Goal: Transaction & Acquisition: Purchase product/service

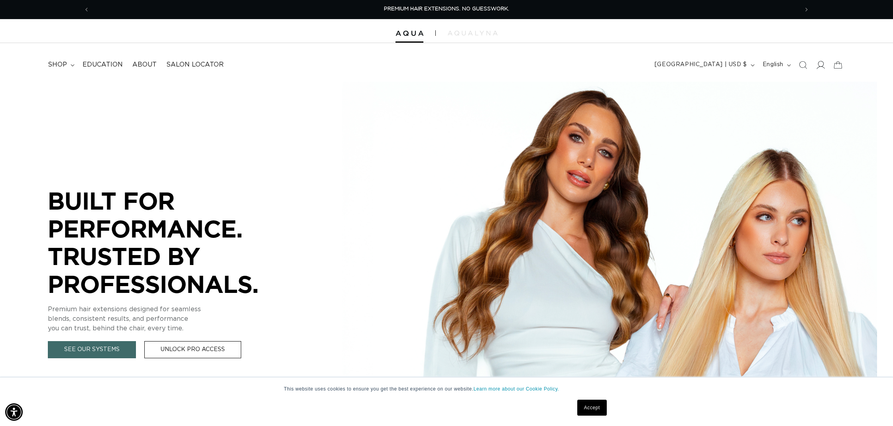
click at [826, 67] on span at bounding box center [820, 65] width 18 height 18
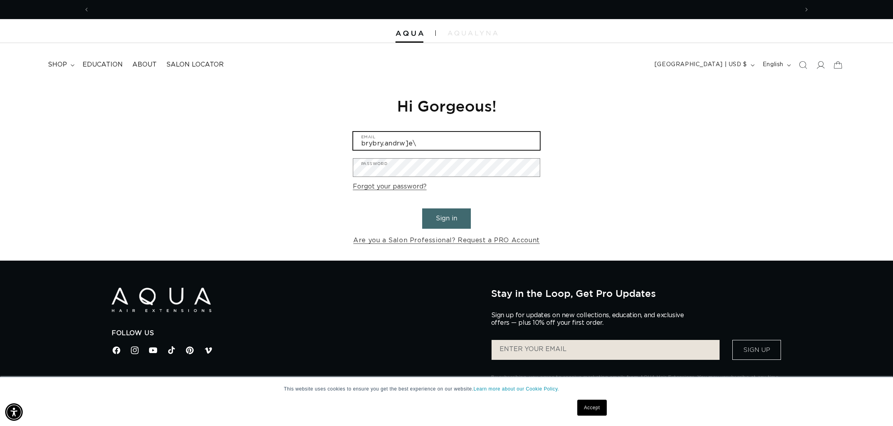
scroll to position [0, 1417]
type input "b"
type input "brybry.andresen@gmail.com"
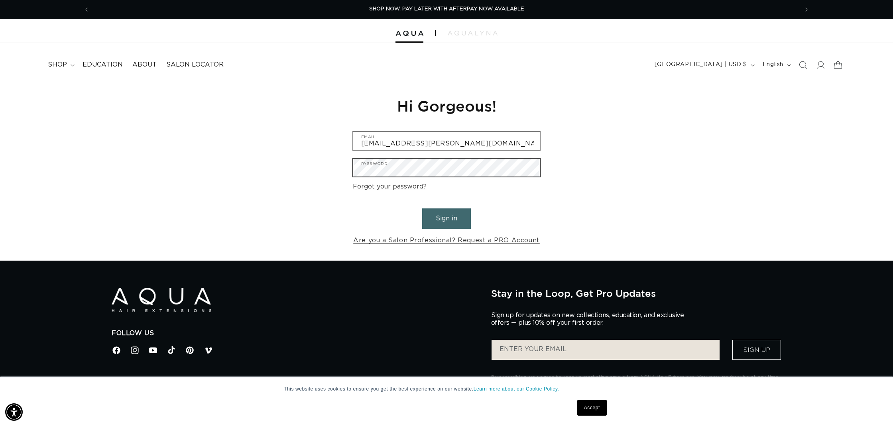
click at [446, 217] on button "Sign in" at bounding box center [446, 218] width 49 height 20
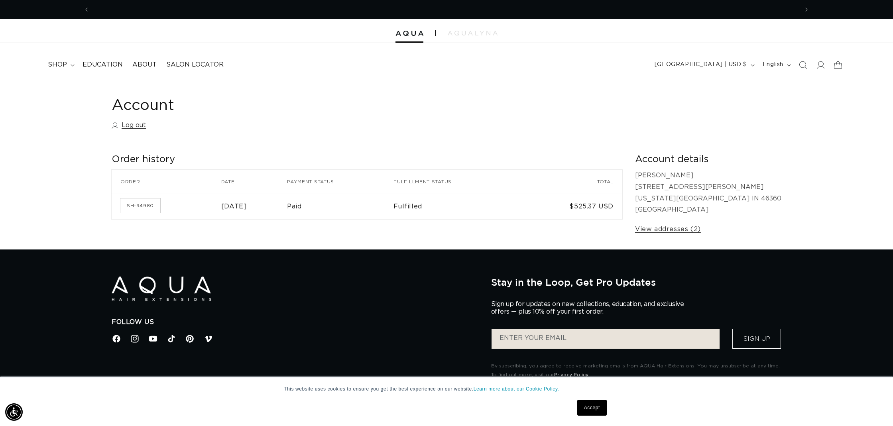
scroll to position [0, 709]
click at [64, 63] on span "shop" at bounding box center [57, 65] width 19 height 8
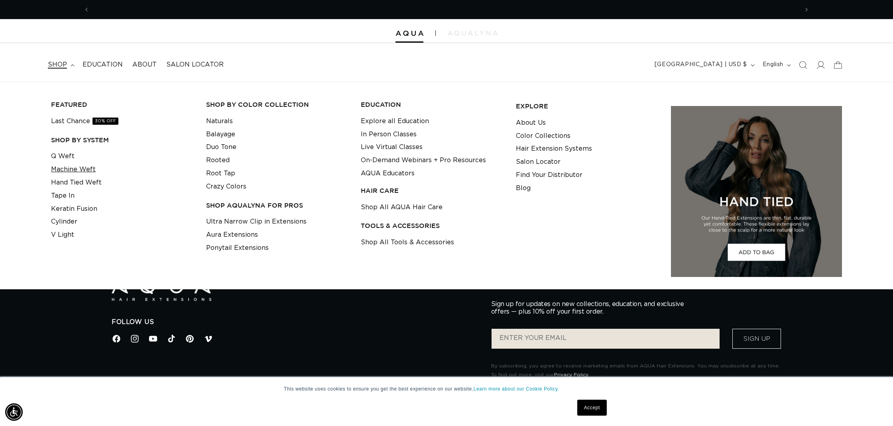
scroll to position [0, 0]
click at [67, 166] on link "Machine Weft" at bounding box center [73, 169] width 45 height 13
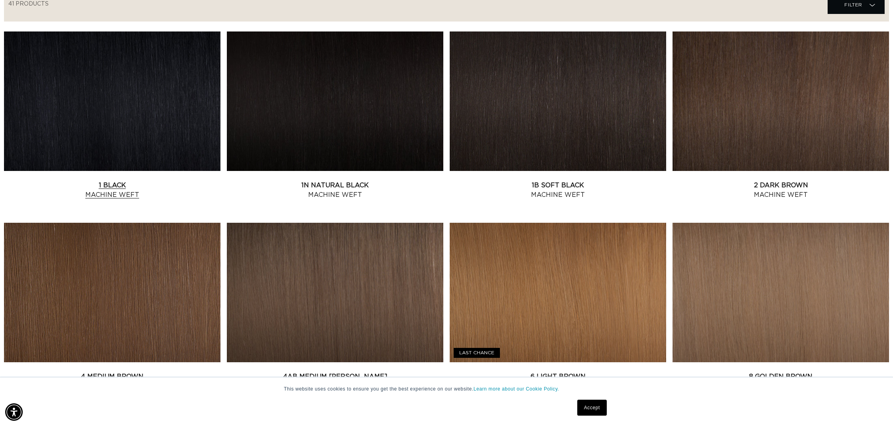
click at [161, 181] on link "1 Black Machine Weft" at bounding box center [112, 190] width 216 height 19
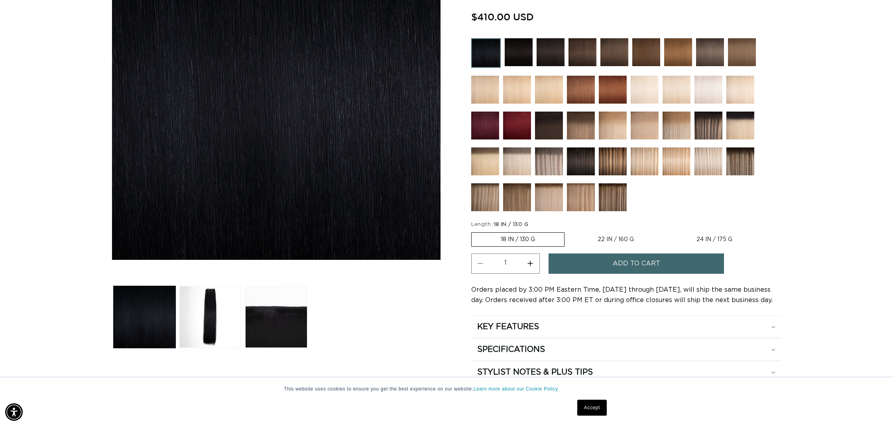
scroll to position [0, 1417]
click at [599, 236] on label "22 IN / 160 G Variant sold out or unavailable" at bounding box center [615, 240] width 94 height 14
click at [569, 231] on input "22 IN / 160 G Variant sold out or unavailable" at bounding box center [568, 231] width 0 height 0
radio input "true"
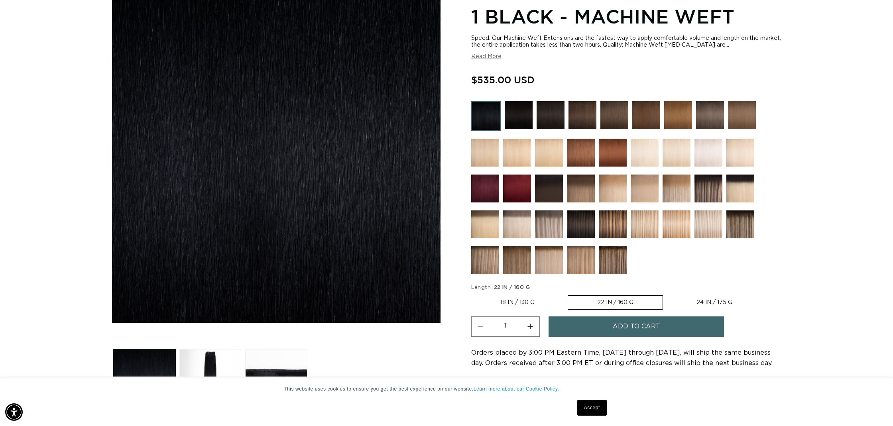
click at [667, 159] on img at bounding box center [676, 153] width 28 height 28
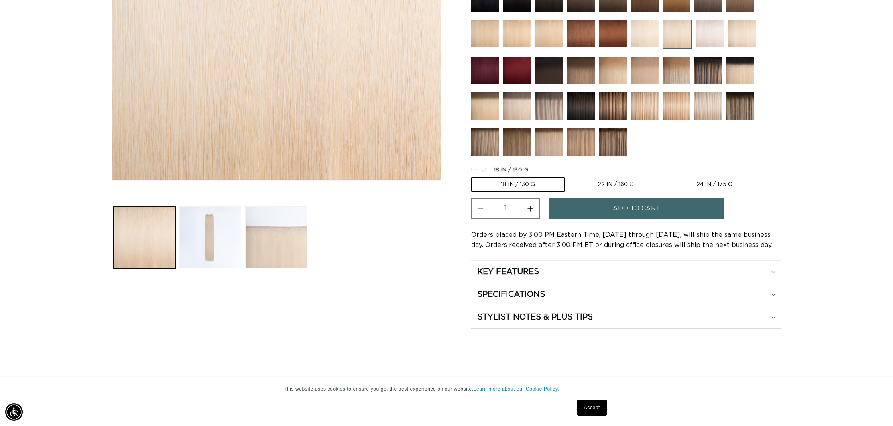
scroll to position [0, 709]
click at [625, 182] on label "22 IN / 160 G Variant sold out or unavailable" at bounding box center [615, 185] width 94 height 14
click at [569, 176] on input "22 IN / 160 G Variant sold out or unavailable" at bounding box center [568, 176] width 0 height 0
radio input "true"
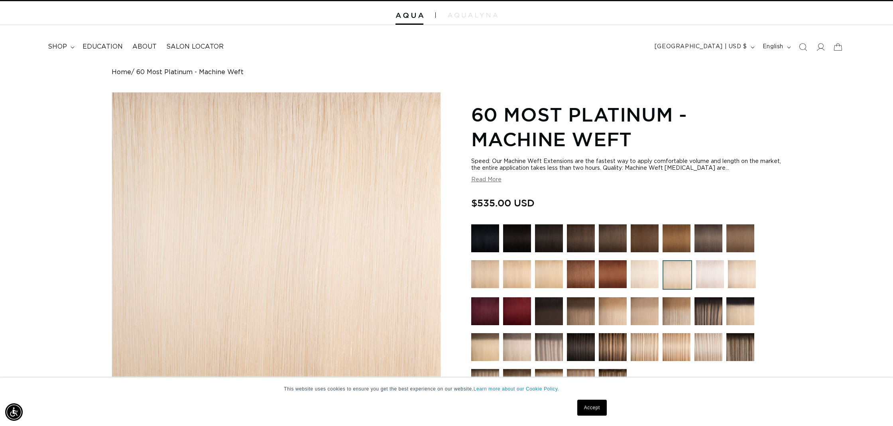
scroll to position [0, 1417]
